Goal: Ask a question

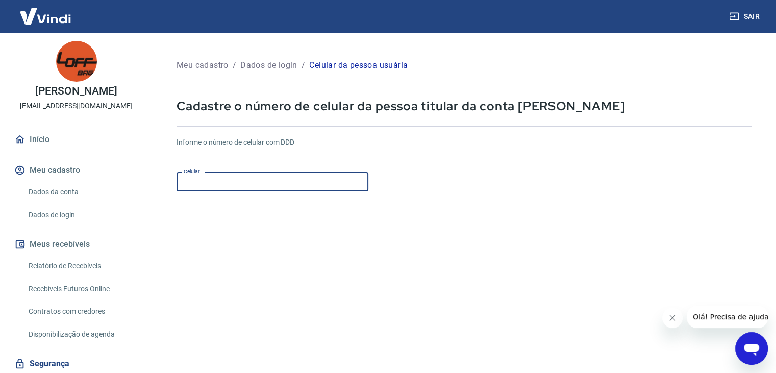
click at [193, 187] on input "Celular" at bounding box center [273, 181] width 192 height 19
type input "[PHONE_NUMBER]"
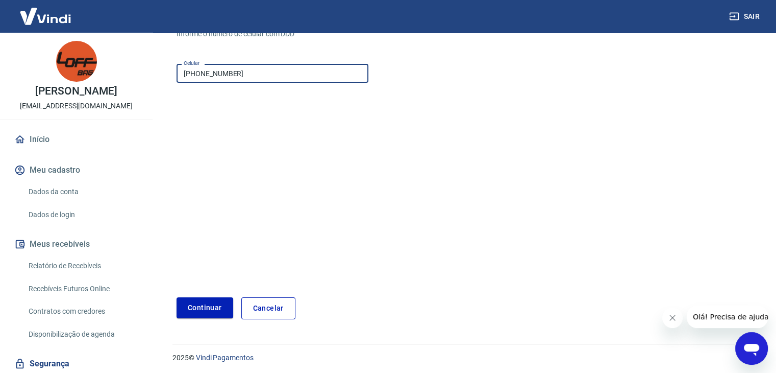
scroll to position [110, 0]
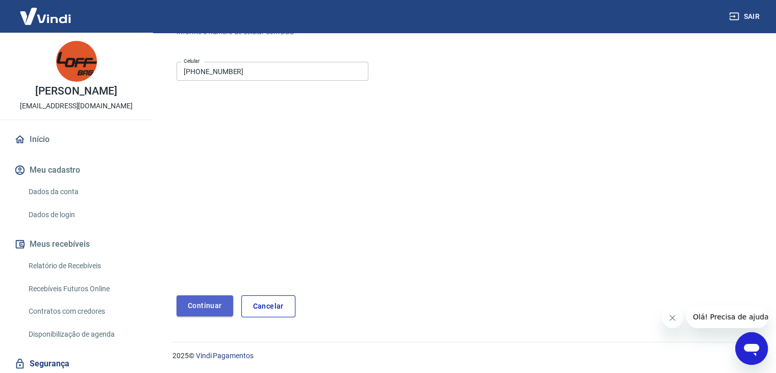
click at [215, 303] on button "Continuar" at bounding box center [205, 305] width 57 height 21
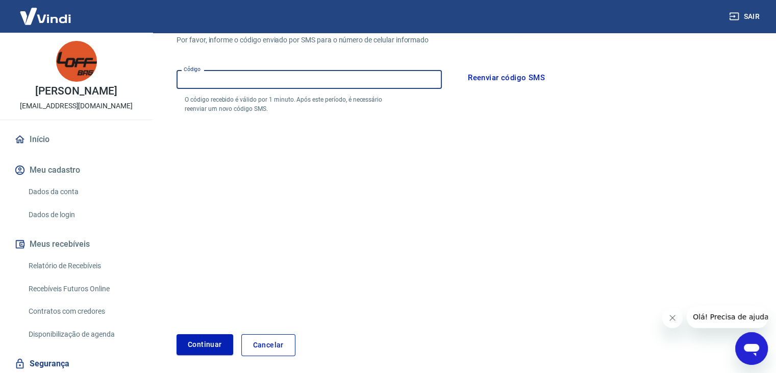
click at [193, 82] on input "Código" at bounding box center [309, 79] width 265 height 19
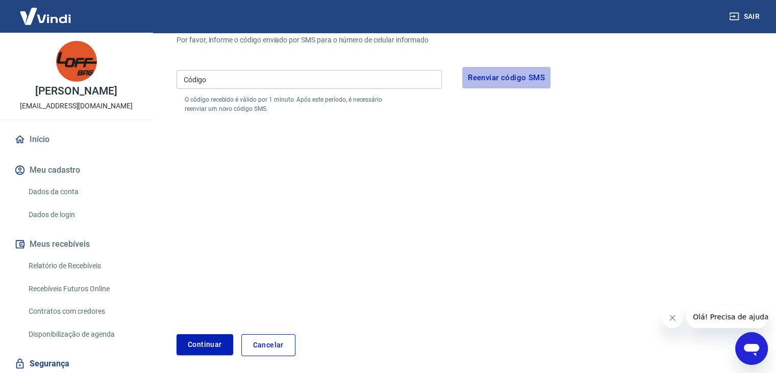
click at [498, 79] on button "Reenviar código SMS" at bounding box center [506, 77] width 88 height 21
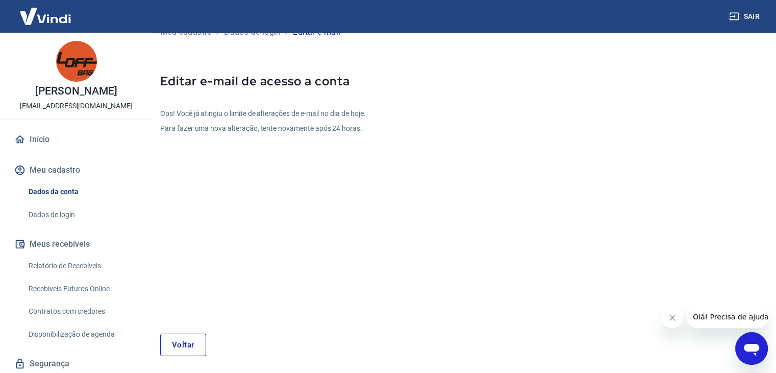
click at [181, 345] on link "Voltar" at bounding box center [183, 344] width 46 height 22
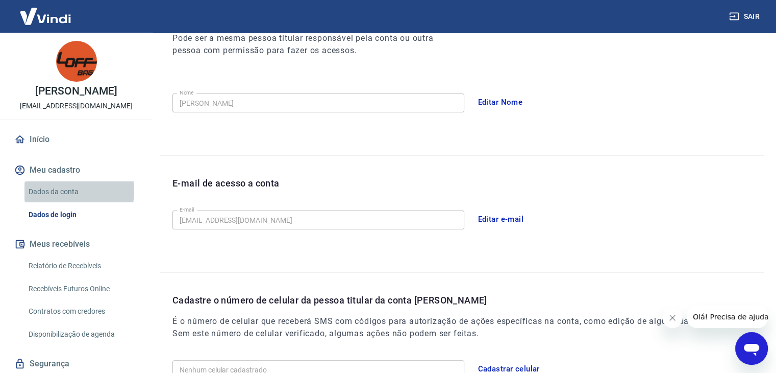
click at [57, 191] on link "Dados da conta" at bounding box center [83, 191] width 116 height 21
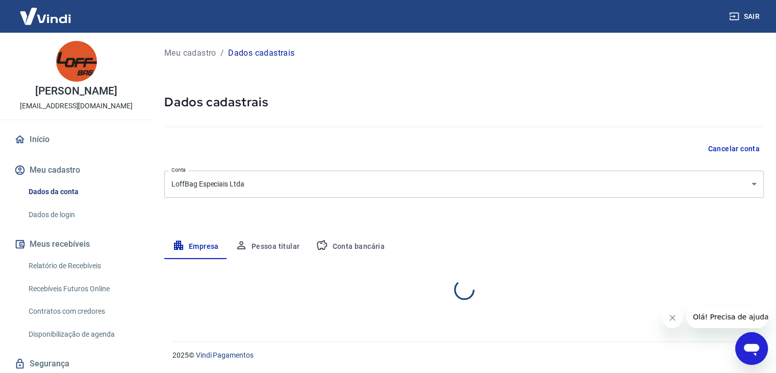
select select "RS"
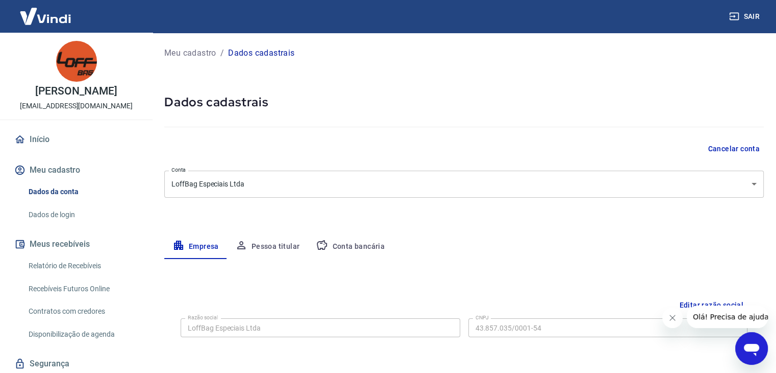
click at [56, 243] on button "Meus recebíveis" at bounding box center [76, 244] width 128 height 22
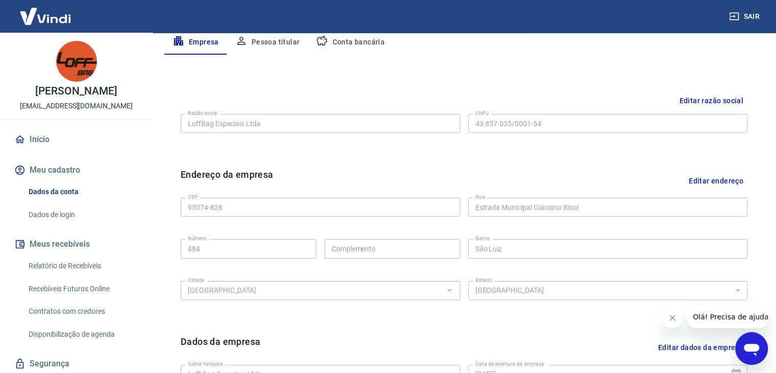
click at [46, 264] on link "Relatório de Recebíveis" at bounding box center [83, 265] width 116 height 21
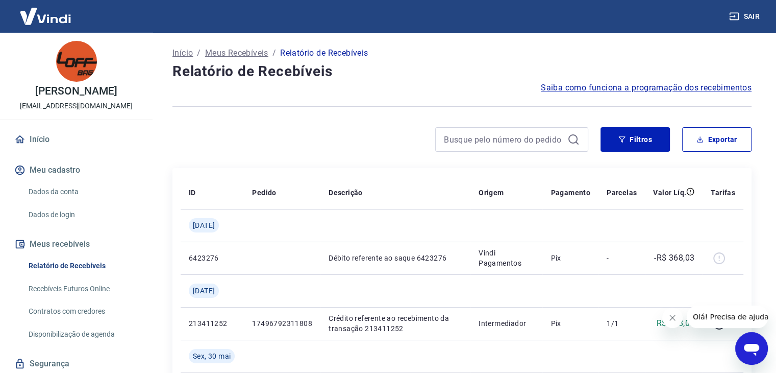
click at [46, 138] on link "Início" at bounding box center [76, 139] width 128 height 22
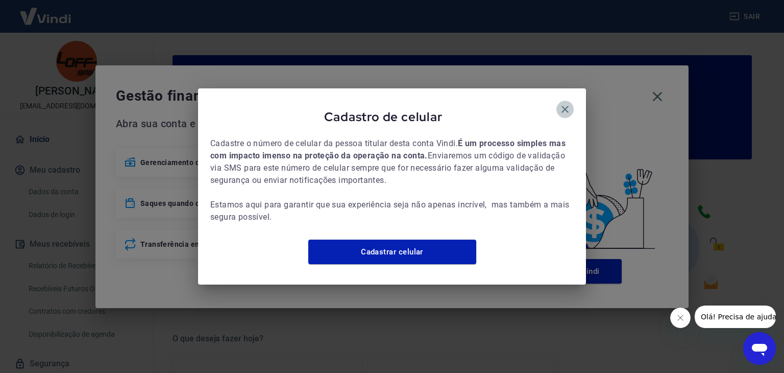
click at [568, 103] on icon "button" at bounding box center [565, 109] width 12 height 12
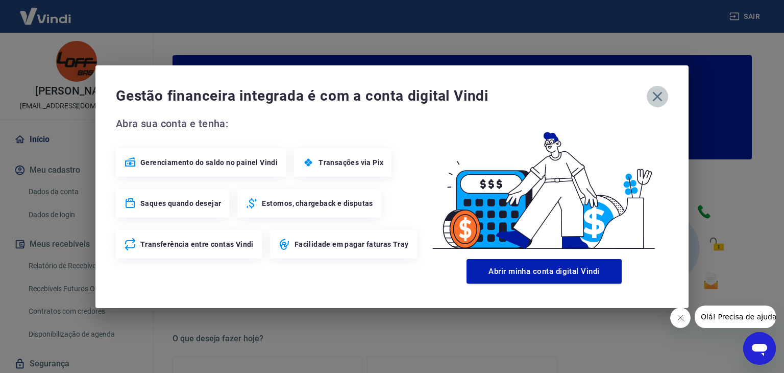
click at [658, 94] on icon "button" at bounding box center [657, 96] width 16 height 16
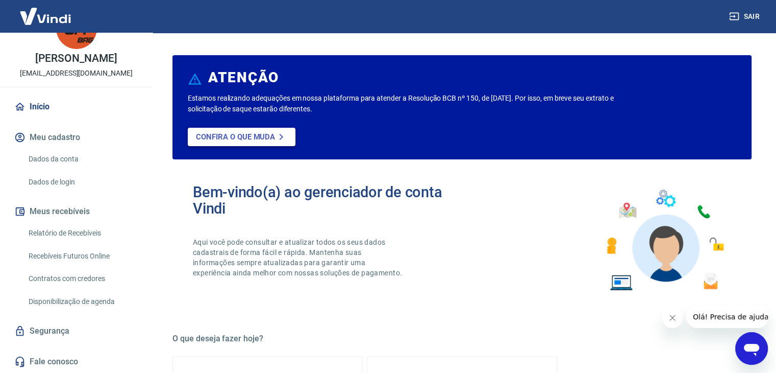
click at [244, 135] on p "Confira o que muda" at bounding box center [235, 136] width 79 height 9
click at [242, 136] on p "Confira o que muda" at bounding box center [235, 136] width 79 height 9
click at [20, 108] on icon at bounding box center [19, 106] width 11 height 11
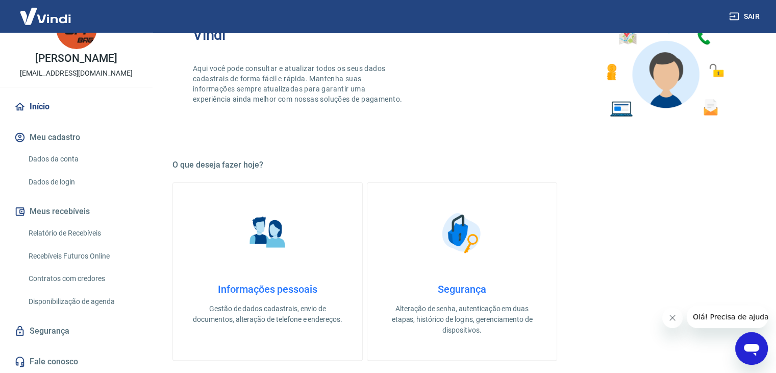
scroll to position [204, 0]
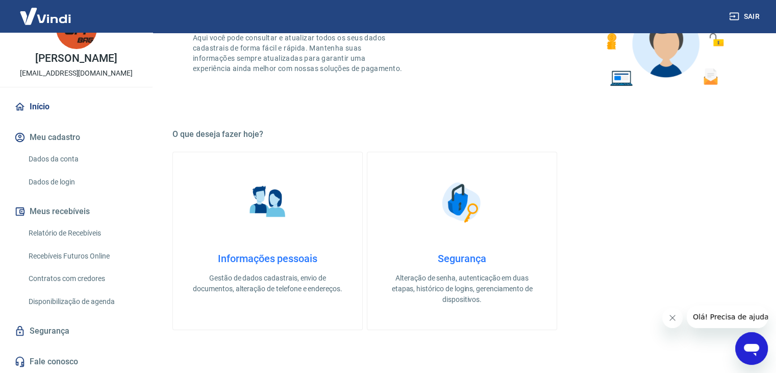
click at [751, 349] on icon "Abrir janela de mensagens" at bounding box center [751, 350] width 15 height 12
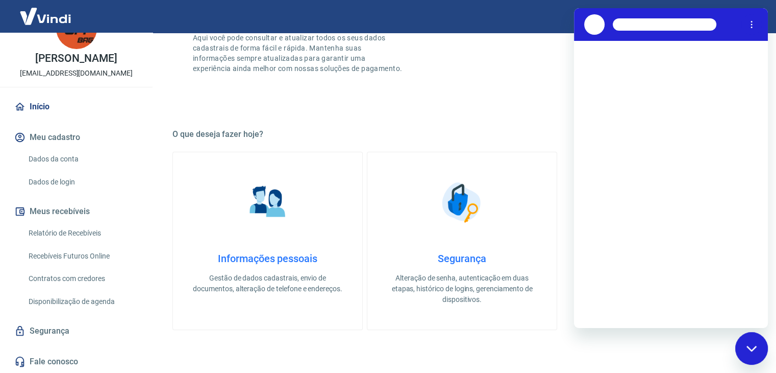
scroll to position [0, 0]
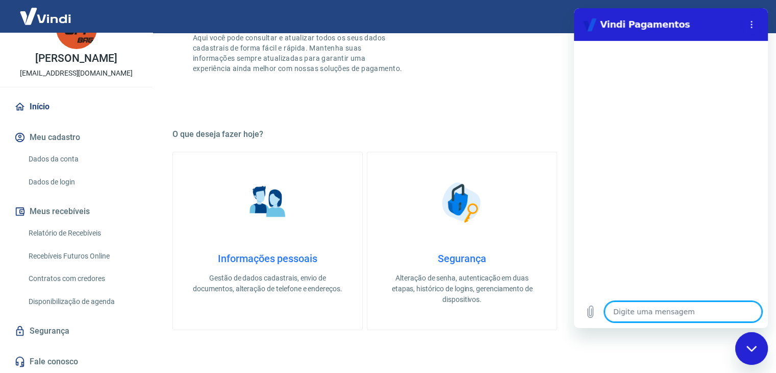
type textarea "c"
type textarea "x"
type textarea "co"
type textarea "x"
type textarea "com"
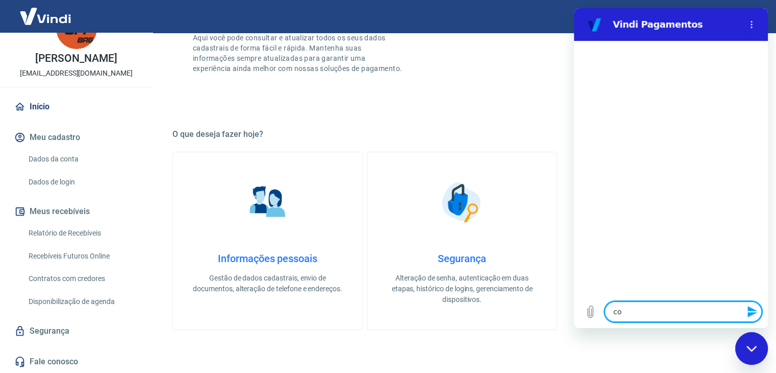
type textarea "x"
type textarea "como"
type textarea "x"
type textarea "como"
type textarea "x"
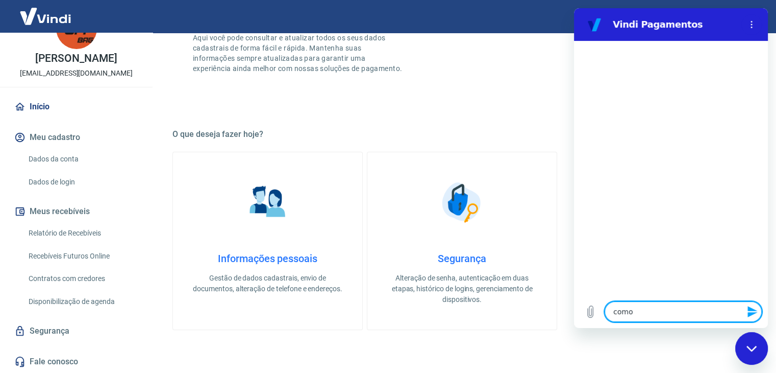
type textarea "como e"
type textarea "x"
type textarea "como ex"
type textarea "x"
type textarea "como ext"
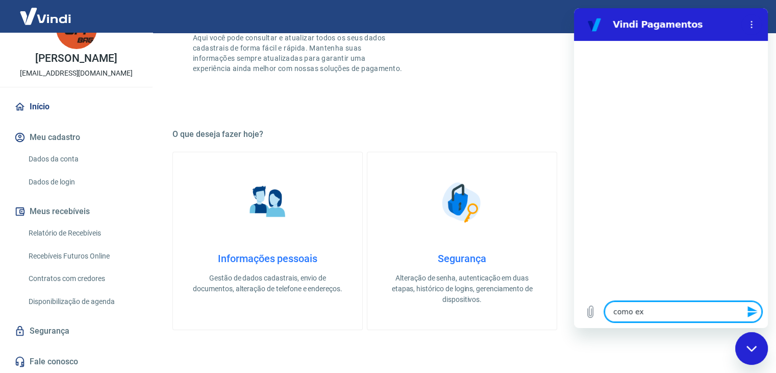
type textarea "x"
type textarea "como exto"
type textarea "x"
type textarea "como exton"
type textarea "x"
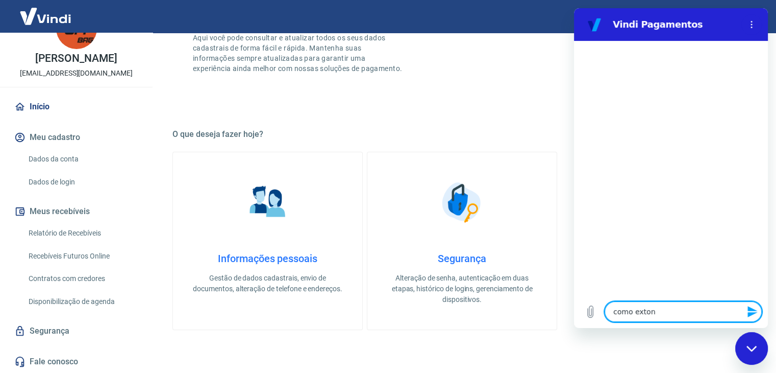
type textarea "como extonr"
type textarea "x"
type textarea "como extonro"
type textarea "x"
type textarea "como extonro"
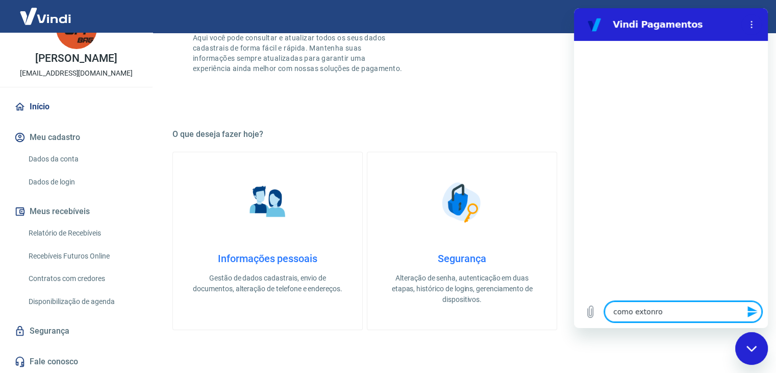
type textarea "x"
type textarea "como extonro u"
type textarea "x"
type textarea "como extonro um"
type textarea "x"
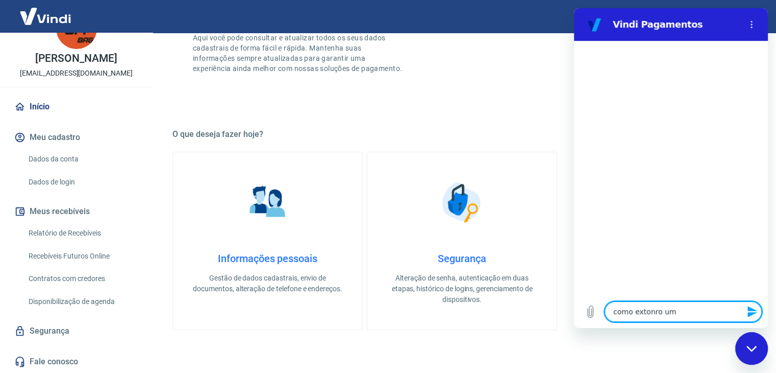
type textarea "como extonro uma"
type textarea "x"
type textarea "como extonro uma"
type textarea "x"
type textarea "como extonro uma v"
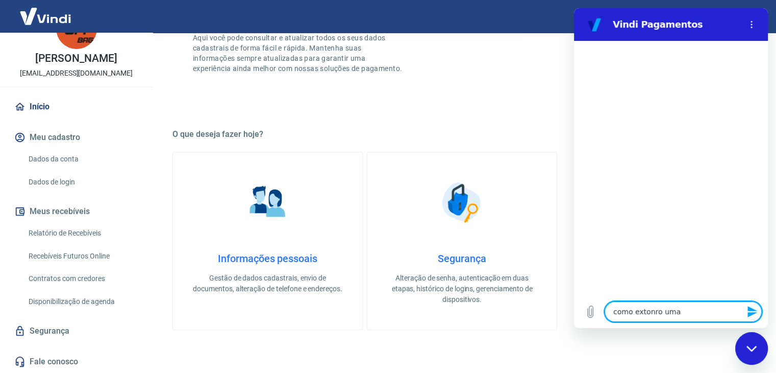
type textarea "x"
type textarea "como extonro uma ve"
type textarea "x"
type textarea "como extonro uma ven"
type textarea "x"
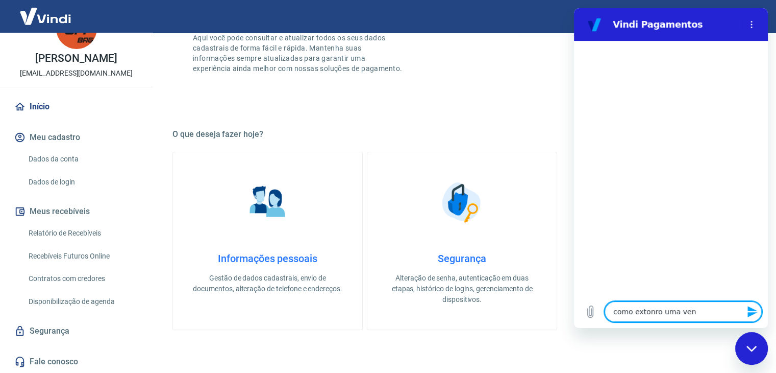
type textarea "como extonro uma vend"
type textarea "x"
type textarea "como extonro uma venda"
type textarea "x"
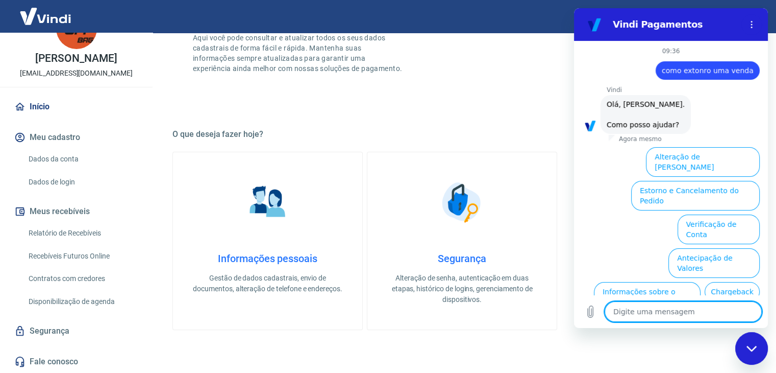
scroll to position [60, 0]
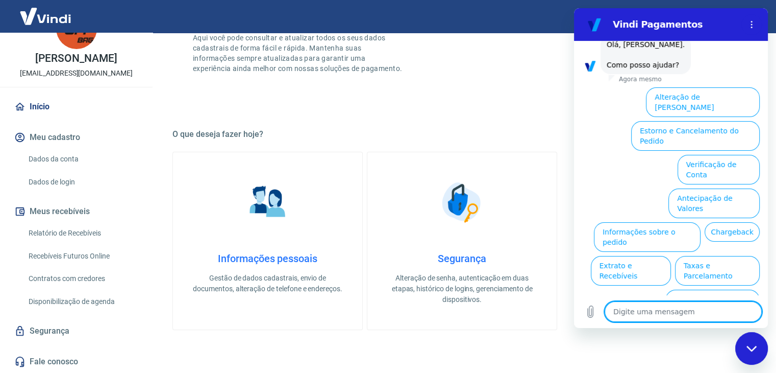
click at [659, 121] on button "Estorno e Cancelamento do Pedido" at bounding box center [695, 136] width 129 height 30
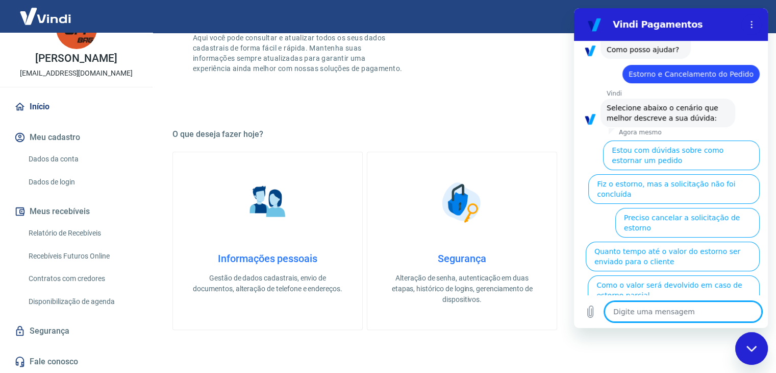
scroll to position [89, 0]
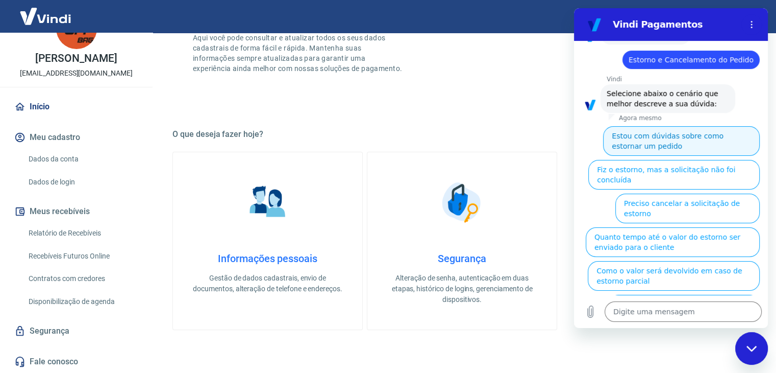
click at [647, 137] on button "Estou com dúvidas sobre como estornar um pedido" at bounding box center [681, 141] width 157 height 30
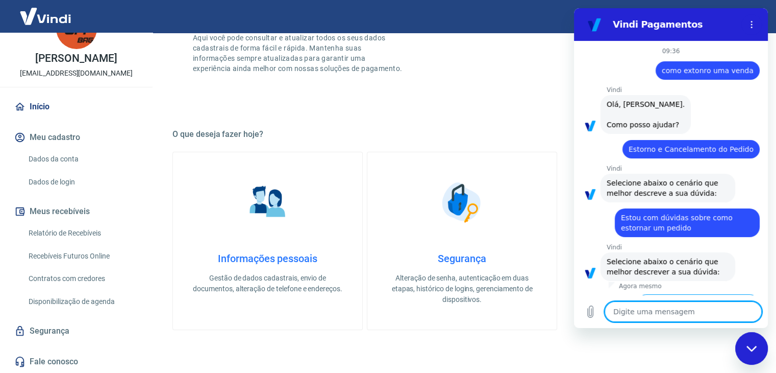
scroll to position [67, 0]
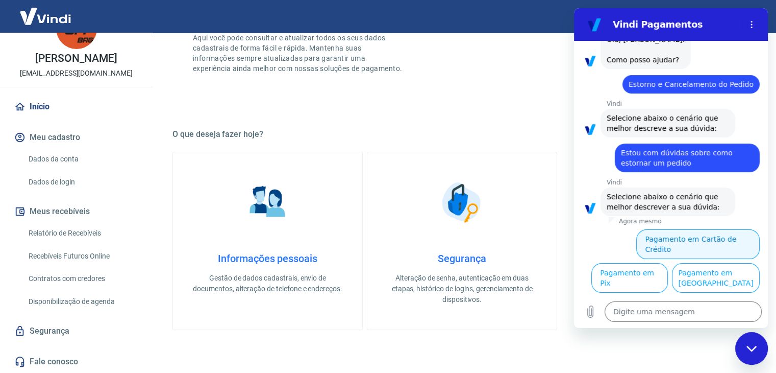
click at [684, 237] on button "Pagamento em Cartão de Crédito" at bounding box center [699, 244] width 124 height 30
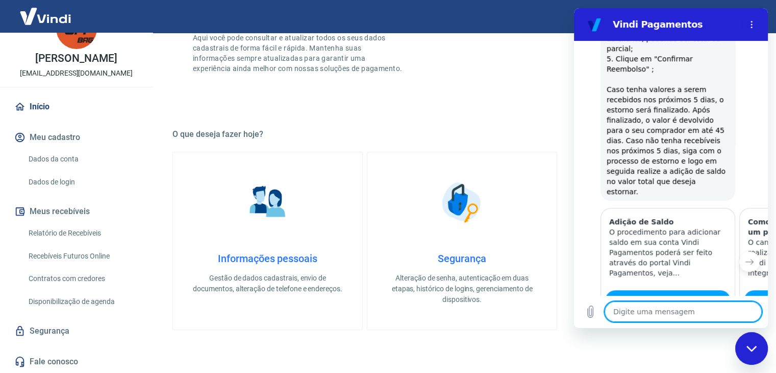
type textarea "x"
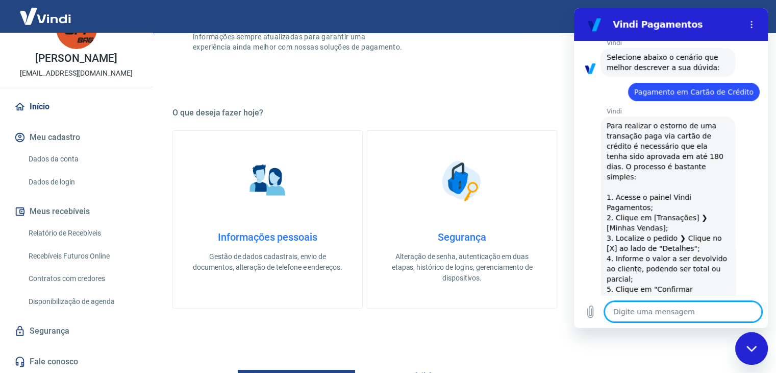
scroll to position [255, 0]
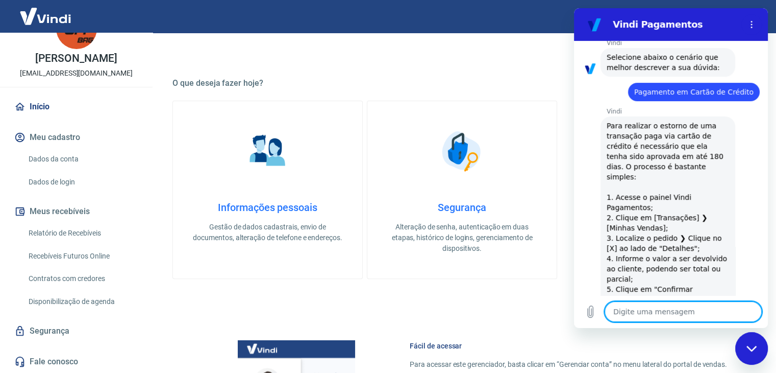
type textarea "m"
type textarea "x"
type textarea "ma"
type textarea "x"
type textarea "mas"
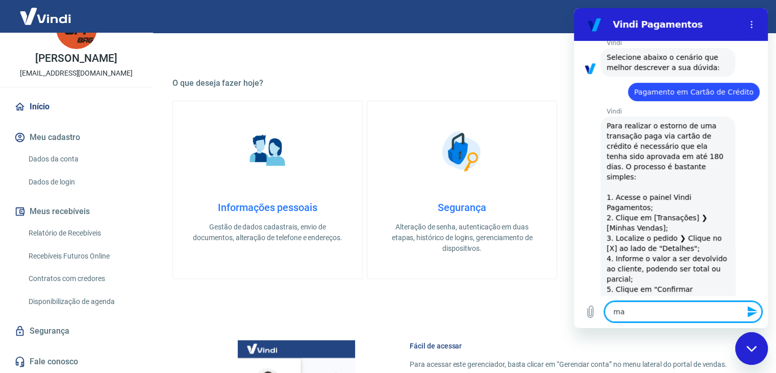
type textarea "x"
type textarea "mas"
type textarea "x"
type textarea "mas e"
type textarea "x"
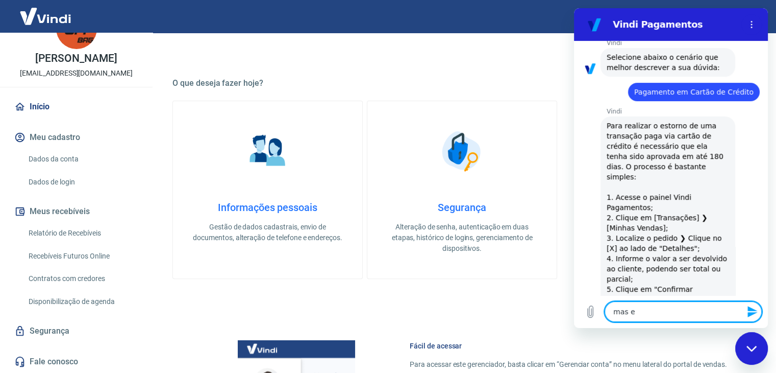
type textarea "mas eu"
type textarea "x"
type textarea "mas eu"
type textarea "x"
type textarea "mas eu e"
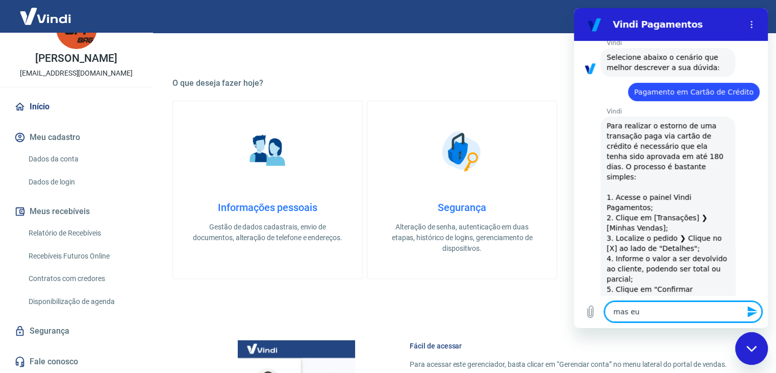
type textarea "x"
type textarea "mas eu es"
type textarea "x"
type textarea "mas eu est"
type textarea "x"
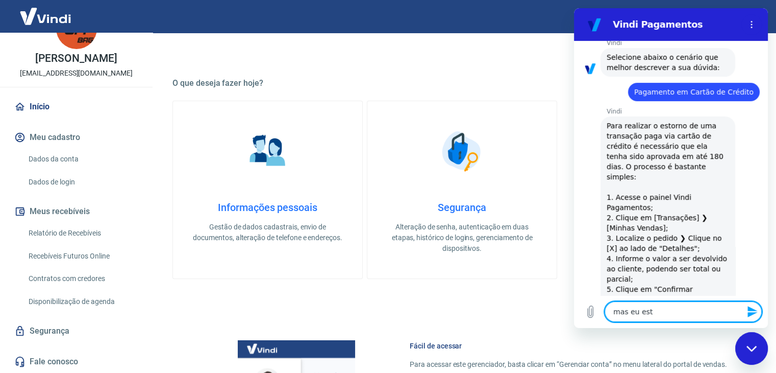
type textarea "mas eu esto"
type textarea "x"
type textarea "mas eu estou"
type textarea "x"
type textarea "mas eu estou"
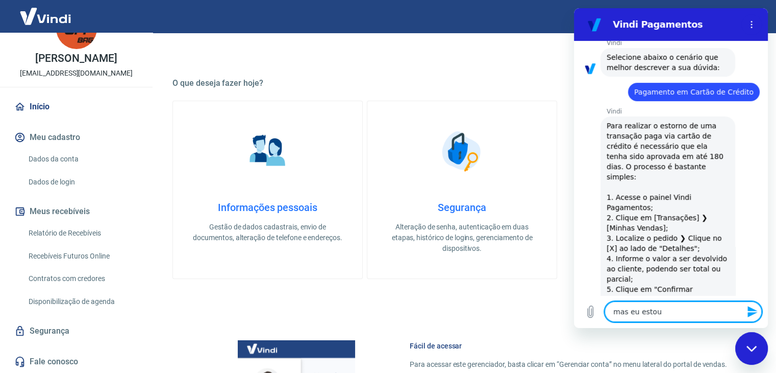
type textarea "x"
type textarea "mas eu estou n"
type textarea "x"
type textarea "mas eu estou no"
type textarea "x"
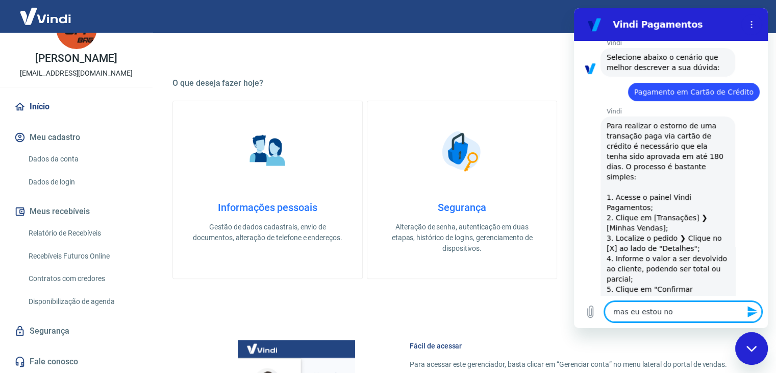
type textarea "mas eu estou no"
type textarea "x"
type textarea "mas eu estou no p"
type textarea "x"
type textarea "mas eu estou no pa"
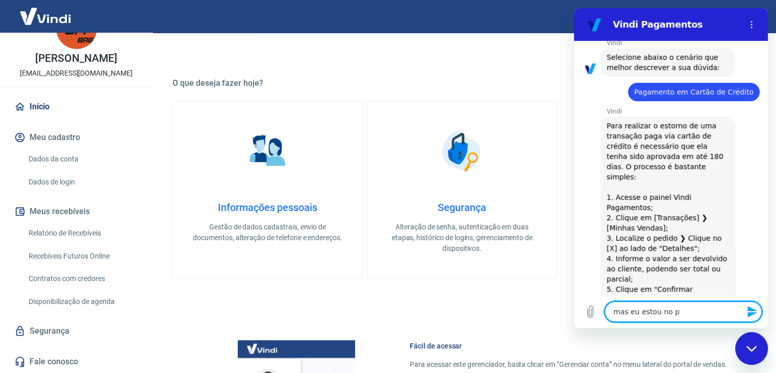
type textarea "x"
type textarea "mas eu estou no pai"
type textarea "x"
type textarea "mas eu estou no pain"
type textarea "x"
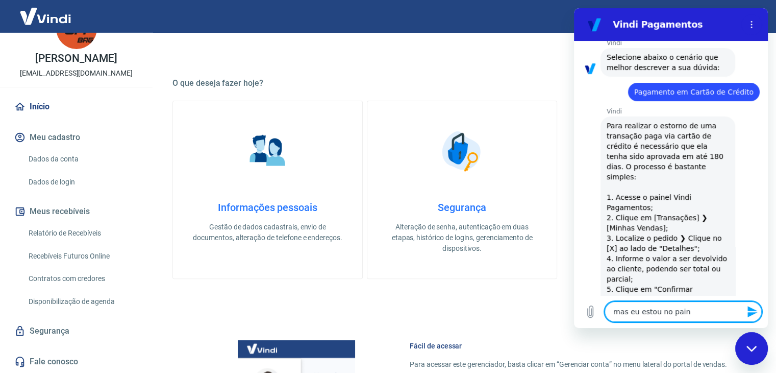
type textarea "mas eu estou no paine"
type textarea "x"
type textarea "mas eu estou no painel"
type textarea "x"
type textarea "mas eu estou no painel"
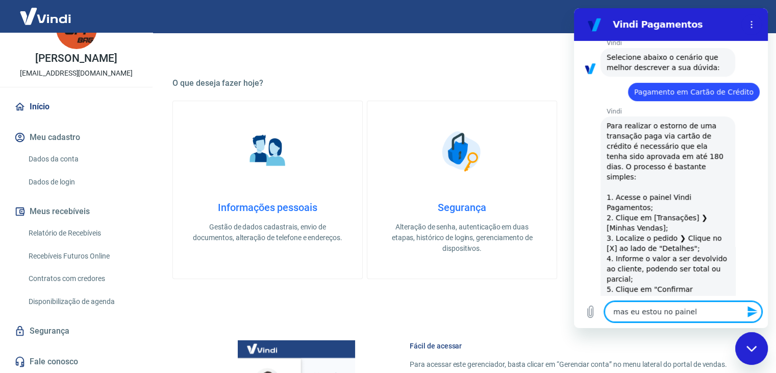
type textarea "x"
type textarea "mas eu estou no painel v"
type textarea "x"
type textarea "mas eu estou no painel vi"
type textarea "x"
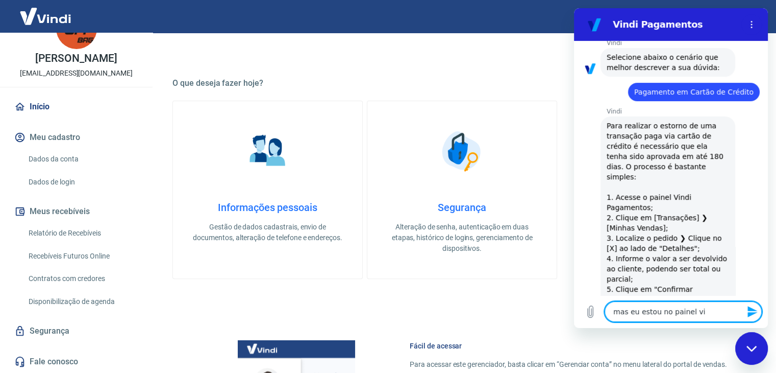
type textarea "mas eu estou no painel vin"
type textarea "x"
type textarea "mas eu estou no painel vind"
type textarea "x"
type textarea "mas eu estou no painel vindi"
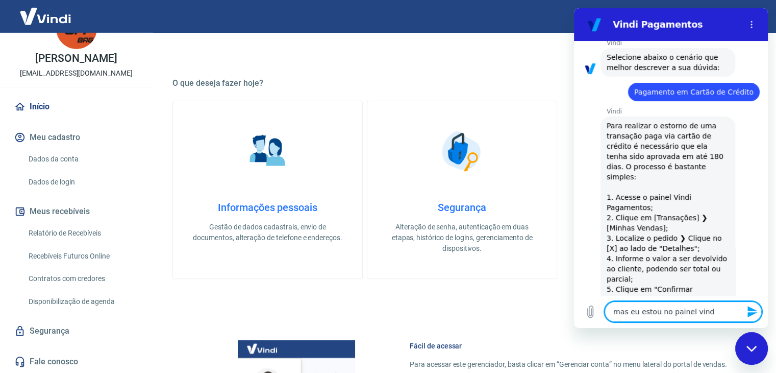
type textarea "x"
type textarea "mas eu estou no painel vindi"
type textarea "x"
type textarea "mas eu estou no painel vindi p"
type textarea "x"
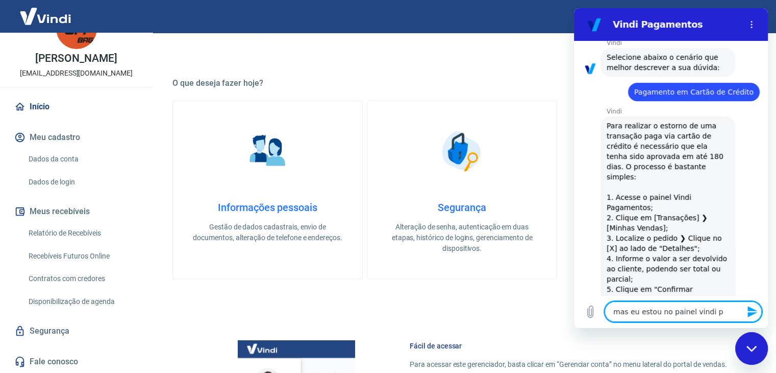
type textarea "mas eu estou no painel vindi pa"
type textarea "x"
type textarea "mas eu estou no painel vindi pag"
type textarea "x"
type textarea "mas eu estou no painel vindi paga"
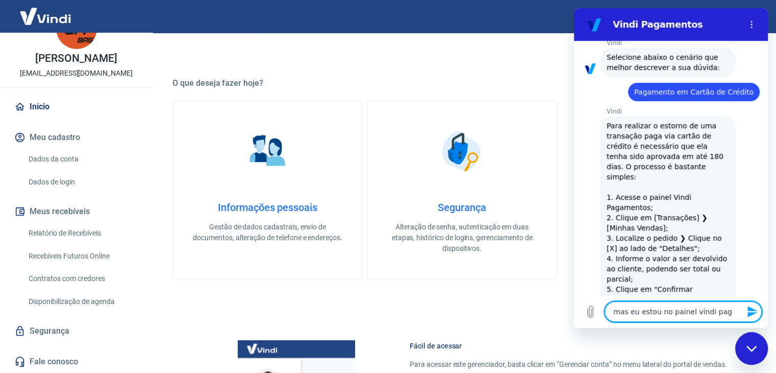
type textarea "x"
type textarea "mas eu estou no painel vindi pagam"
type textarea "x"
type textarea "mas eu estou no painel vindi pagame"
type textarea "x"
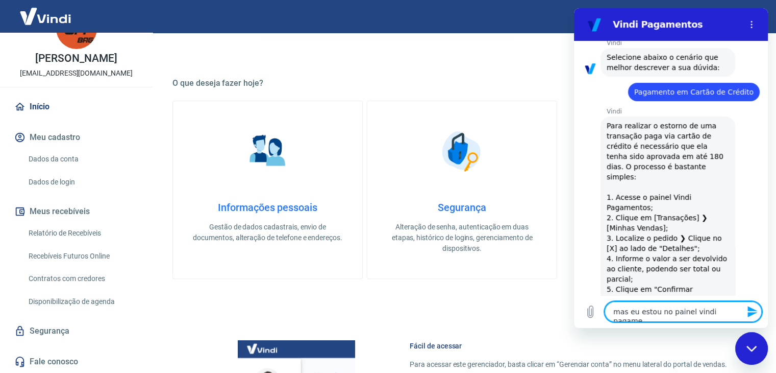
type textarea "mas eu estou no painel vindi pagamen"
type textarea "x"
type textarea "mas eu estou no painel vindi pagament"
type textarea "x"
type textarea "mas eu estou no painel vindi pagamento"
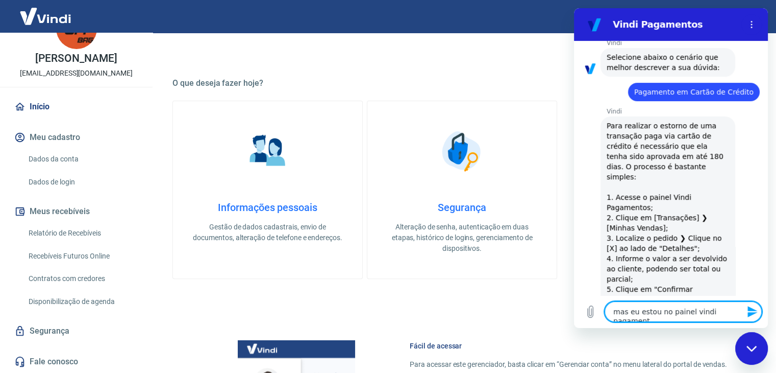
type textarea "x"
type textarea "mas eu estou no painel vindi pagamentos"
type textarea "x"
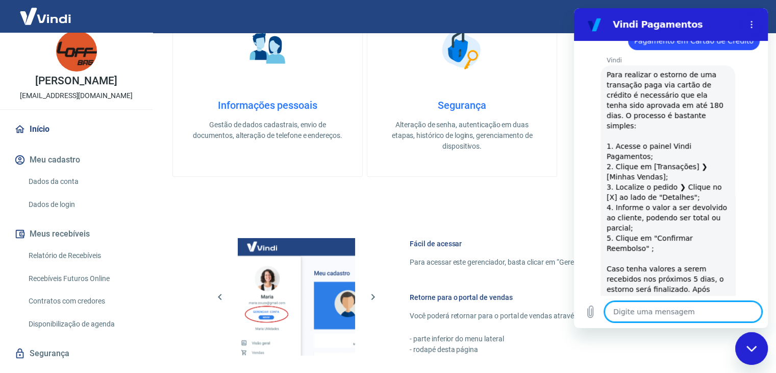
scroll to position [0, 0]
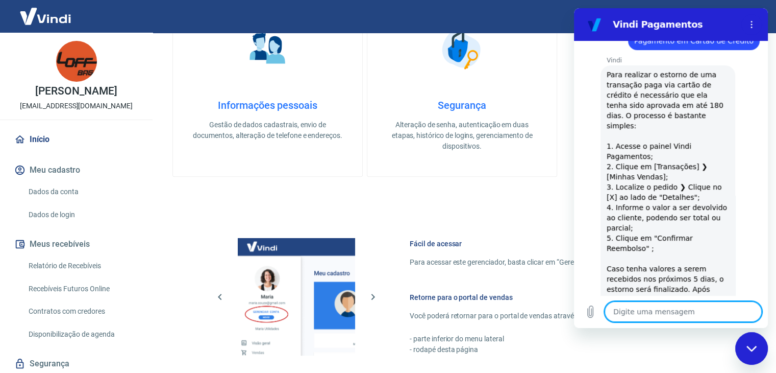
click at [57, 18] on img at bounding box center [45, 16] width 66 height 31
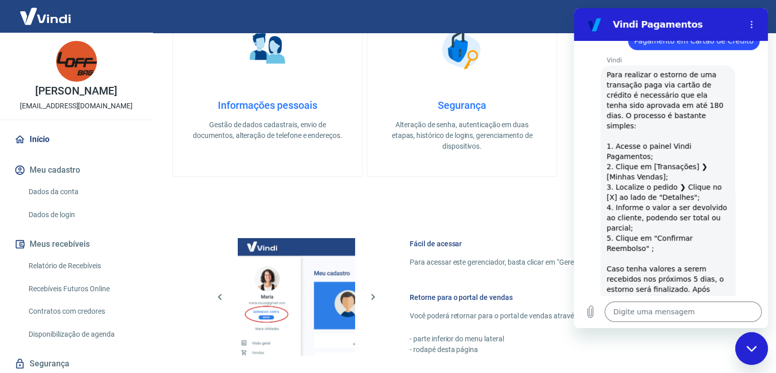
click at [57, 18] on img at bounding box center [45, 16] width 66 height 31
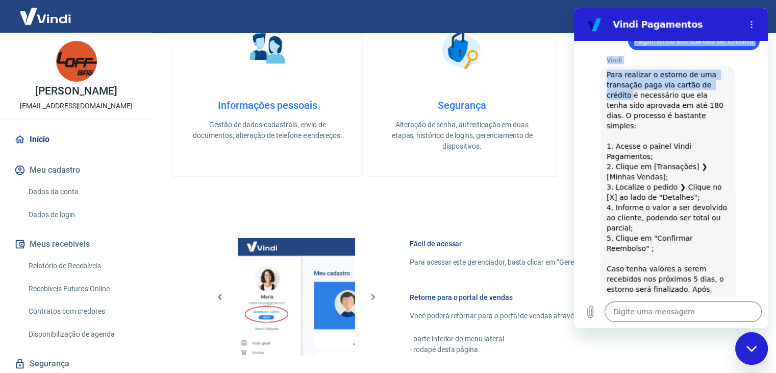
scroll to position [254, 0]
drag, startPoint x: 713, startPoint y: 25, endPoint x: 756, endPoint y: 145, distance: 128.0
click at [756, 145] on div "Vindi Pagamentos 09:36 diz: como extonro uma venda Enviado · 09:36 Vindi Vindi …" at bounding box center [671, 168] width 194 height 320
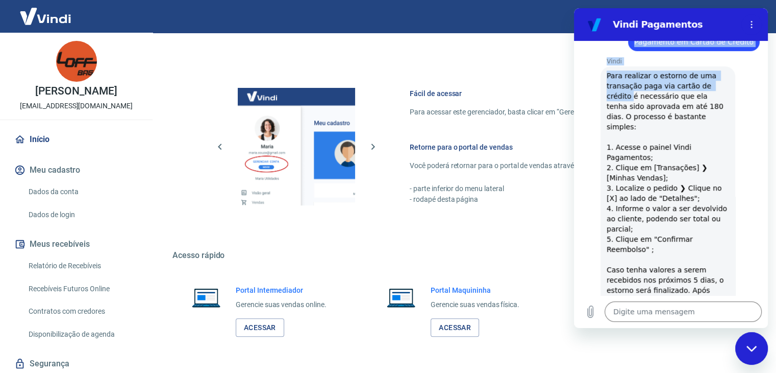
scroll to position [539, 0]
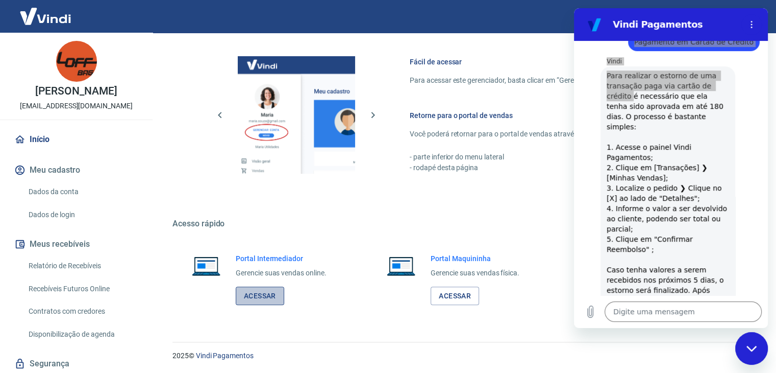
click at [260, 297] on link "Acessar" at bounding box center [260, 295] width 48 height 19
